Goal: Find specific page/section: Find specific page/section

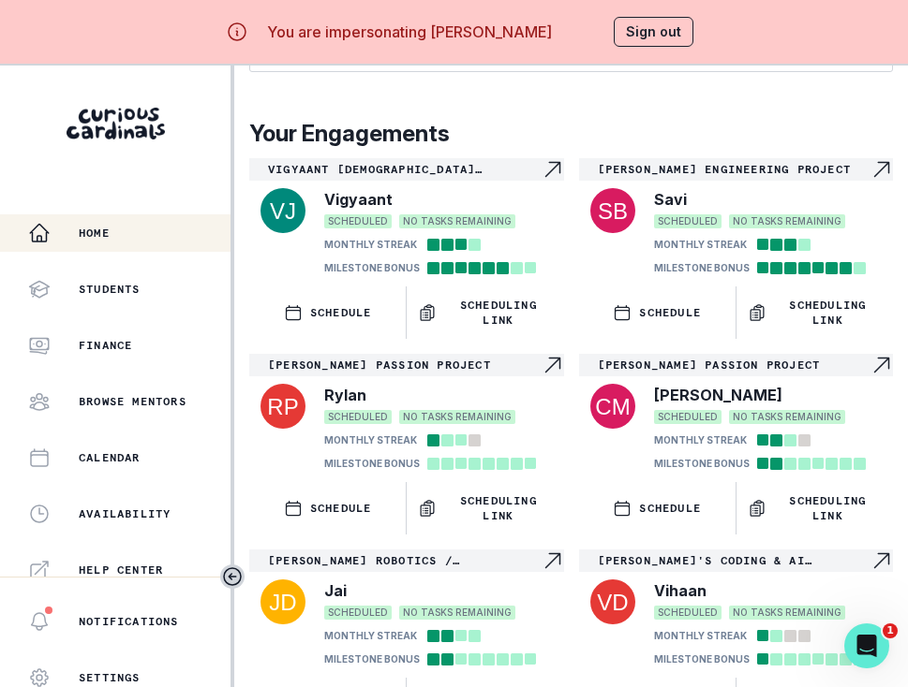
scroll to position [1597, 0]
click at [553, 354] on icon "Navigate to engagement page" at bounding box center [552, 365] width 22 height 22
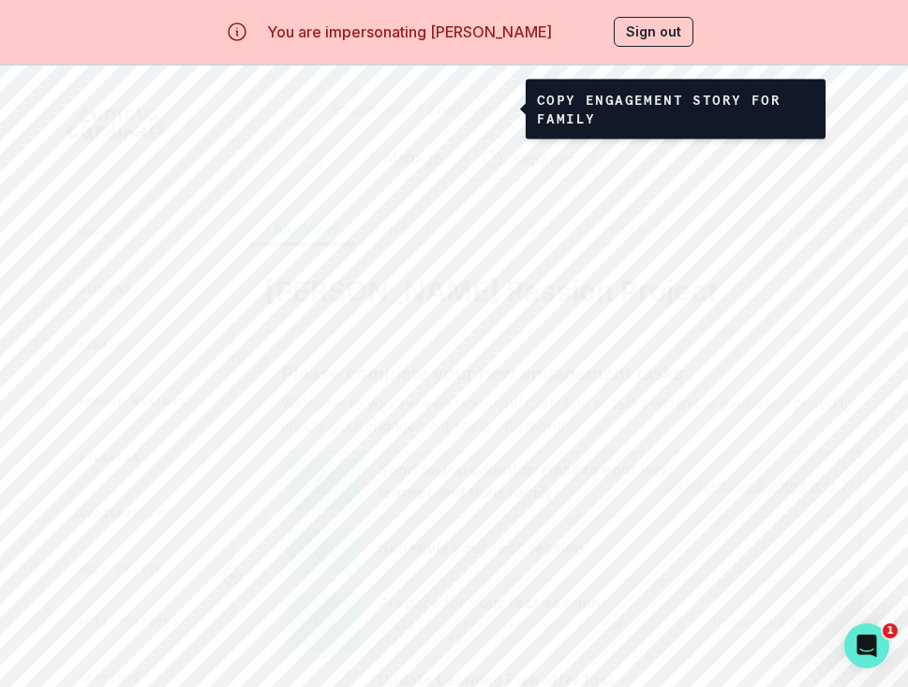
click at [494, 115] on button "Engagement Story Link" at bounding box center [401, 109] width 230 height 42
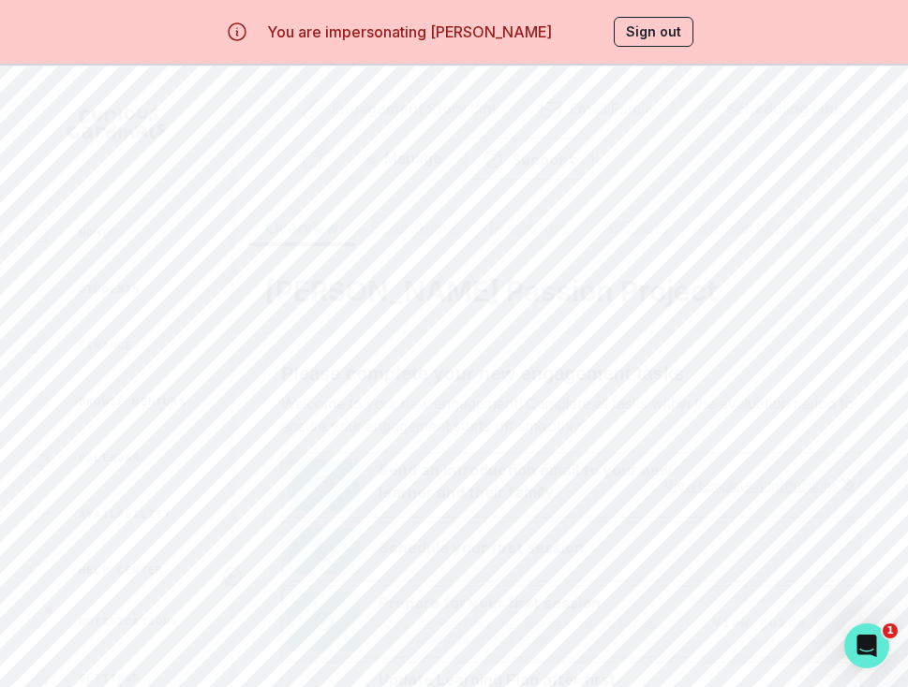
click at [261, 135] on icon "button" at bounding box center [263, 134] width 22 height 22
click at [652, 28] on button "Sign out" at bounding box center [653, 32] width 80 height 30
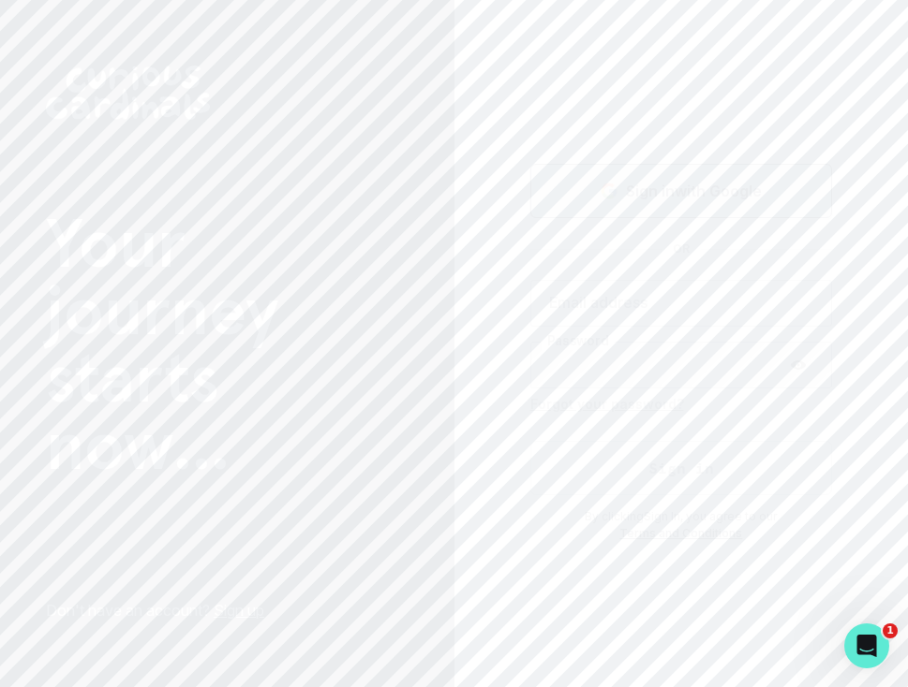
click at [623, 196] on div "Sign in with Google" at bounding box center [681, 191] width 256 height 22
click at [632, 182] on button "Loading..." at bounding box center [681, 191] width 303 height 60
